Goal: Task Accomplishment & Management: Manage account settings

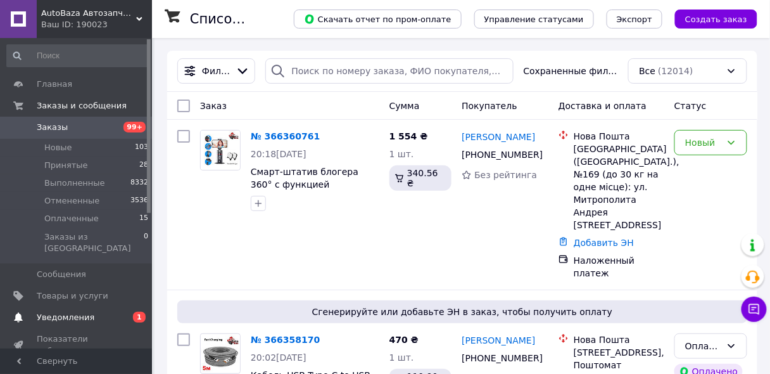
click at [81, 312] on span "Уведомления" at bounding box center [66, 317] width 58 height 11
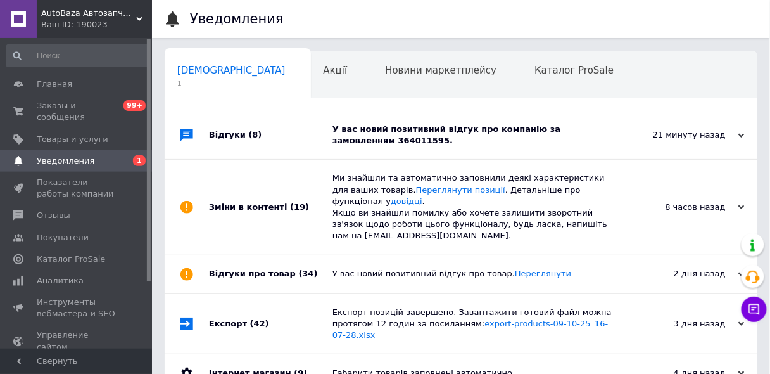
scroll to position [0, 6]
click at [424, 129] on div "У вас новий позитивний відгук про компанію за замовленням 364011595." at bounding box center [476, 135] width 286 height 23
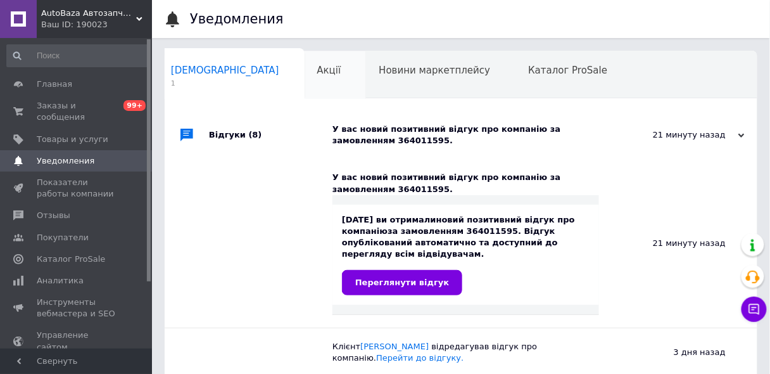
click at [317, 71] on span "Акції" at bounding box center [329, 70] width 24 height 11
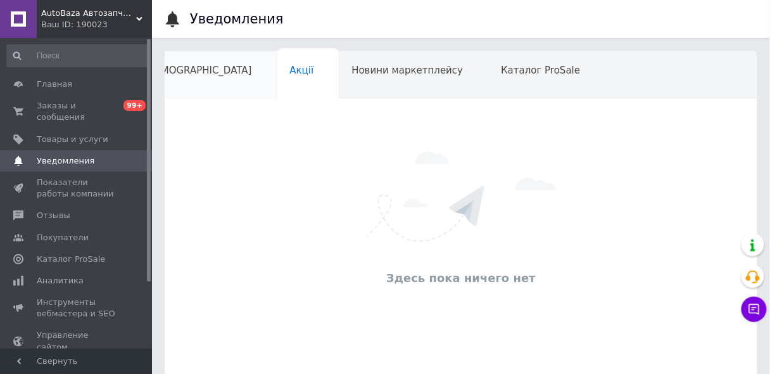
click at [193, 70] on span "[DEMOGRAPHIC_DATA]" at bounding box center [198, 70] width 108 height 11
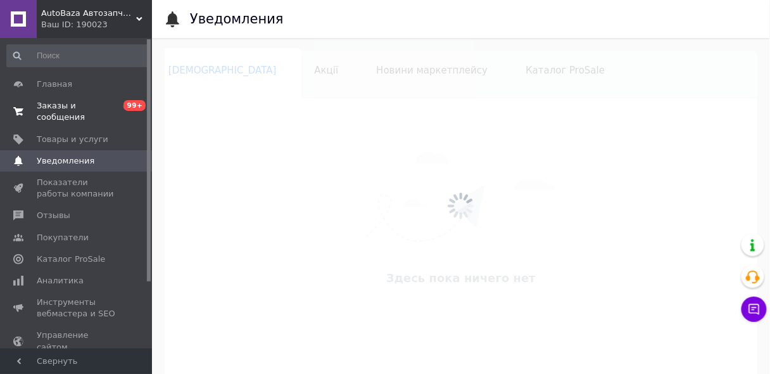
scroll to position [0, 6]
click at [70, 97] on link "Заказы и сообщения 0 99+" at bounding box center [78, 111] width 156 height 33
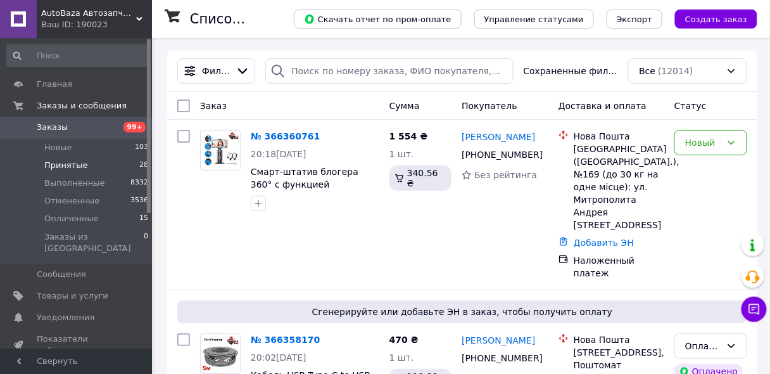
click at [69, 165] on span "Принятые" at bounding box center [66, 165] width 44 height 11
